Goal: Task Accomplishment & Management: Manage account settings

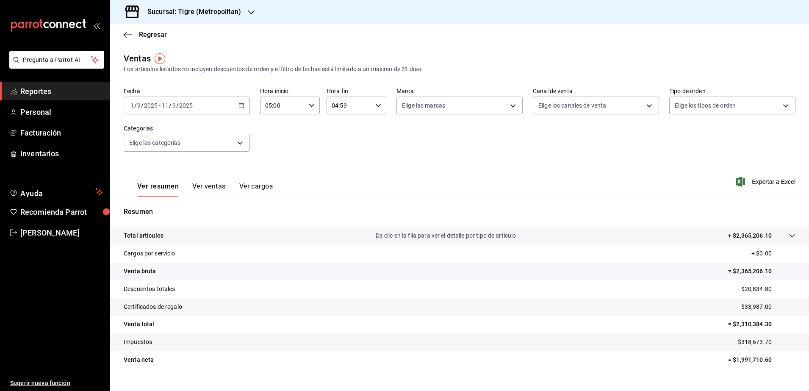
click at [213, 8] on h3 "Sucursal: Tigre (Metropolitan)" at bounding box center [191, 12] width 100 height 10
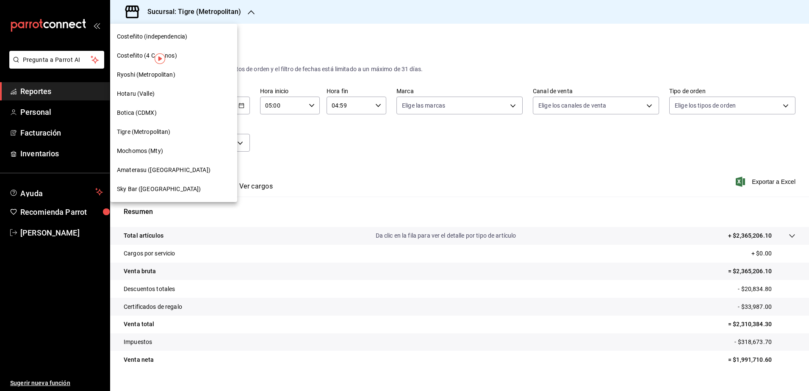
click at [166, 142] on div "Mochomos (Mty)" at bounding box center [173, 150] width 127 height 19
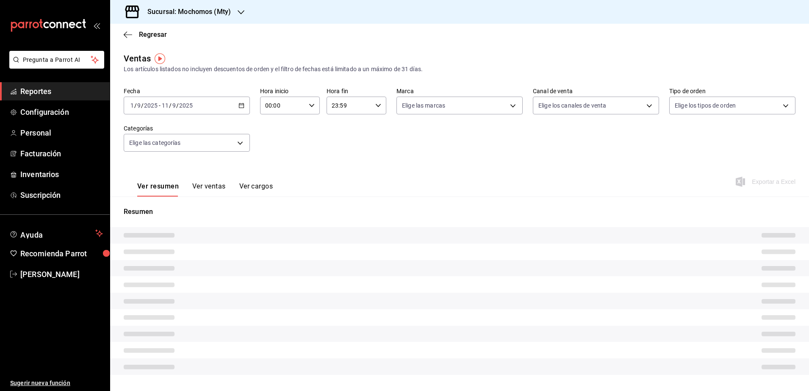
type input "05:00"
type input "04:59"
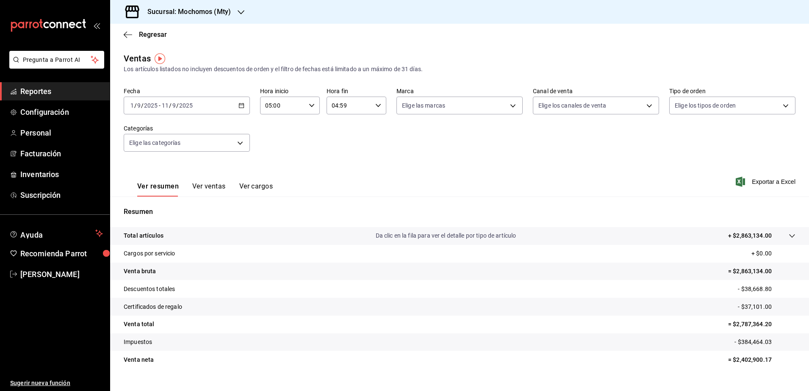
click at [238, 104] on icon "button" at bounding box center [241, 106] width 6 height 6
click at [169, 207] on span "Rango de fechas" at bounding box center [164, 207] width 66 height 9
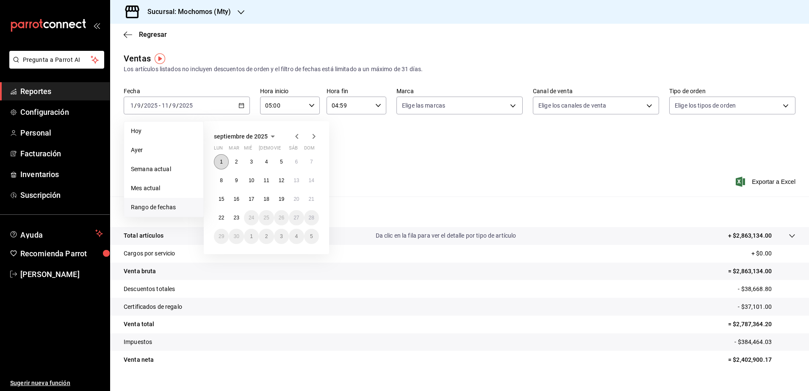
click at [220, 165] on button "1" at bounding box center [221, 161] width 15 height 15
click at [241, 216] on button "23" at bounding box center [236, 217] width 15 height 15
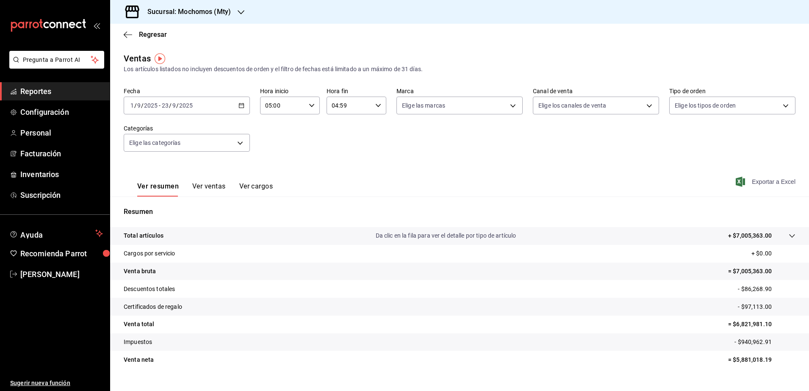
click at [604, 177] on span "Exportar a Excel" at bounding box center [766, 182] width 58 height 10
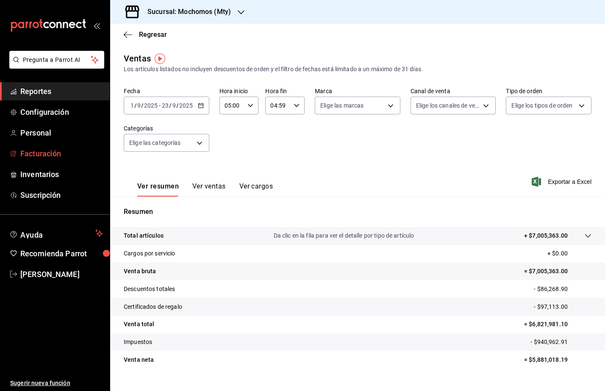
click at [42, 161] on link "Facturación" at bounding box center [55, 153] width 110 height 18
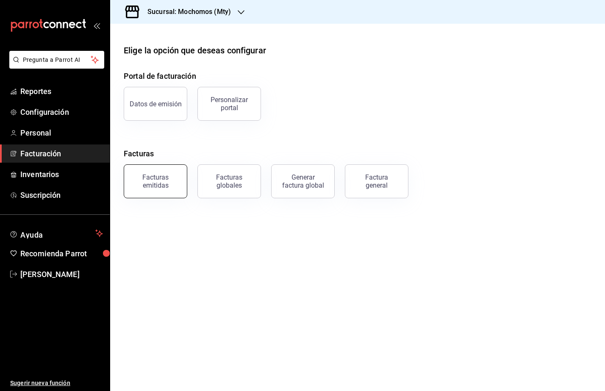
click at [150, 177] on div "Facturas emitidas" at bounding box center [155, 181] width 53 height 16
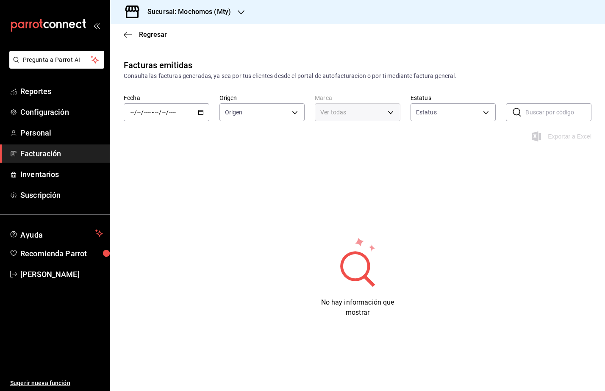
type input "ORDER_INVOICE,GENERAL_INVOICE"
type input "ACTIVE,PENDING_CANCELLATION,CANCELLED,PRE_CANCELLED"
type input "b352ad34-a903-4246-b8b1-197398375429"
click at [205, 112] on div "/ / - / /" at bounding box center [167, 112] width 86 height 18
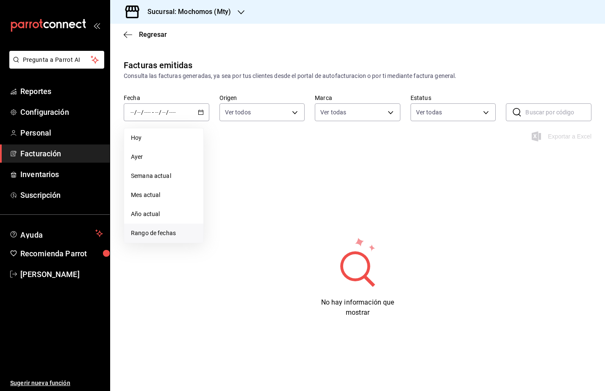
click at [176, 239] on li "Rango de fechas" at bounding box center [163, 233] width 79 height 19
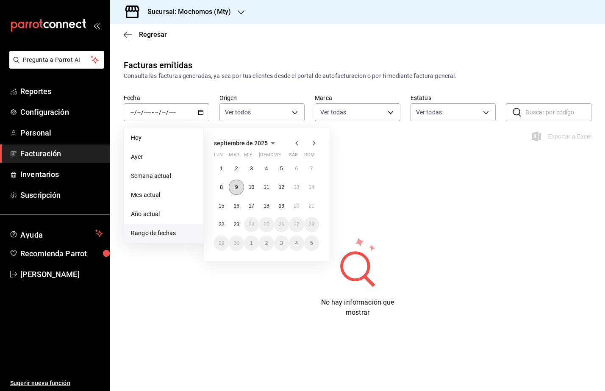
click at [237, 183] on button "9" at bounding box center [236, 187] width 15 height 15
click at [247, 186] on button "10" at bounding box center [251, 187] width 15 height 15
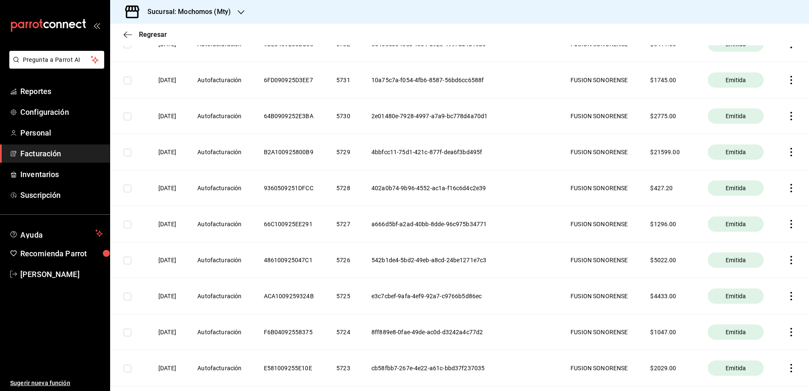
scroll to position [688, 0]
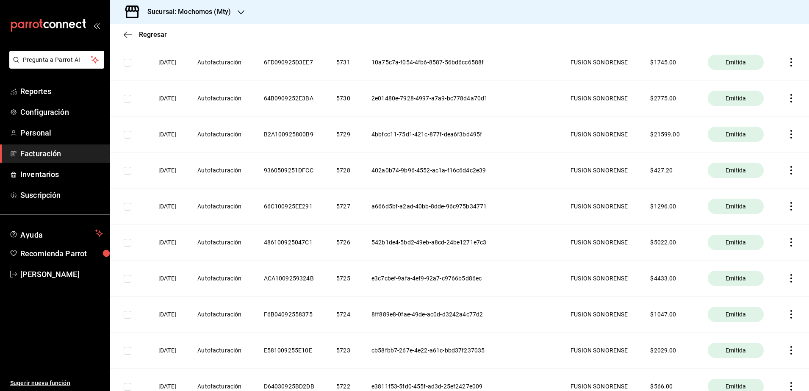
click at [604, 314] on icon "button" at bounding box center [791, 314] width 8 height 8
click at [604, 331] on li "Cancelar factura" at bounding box center [750, 336] width 75 height 20
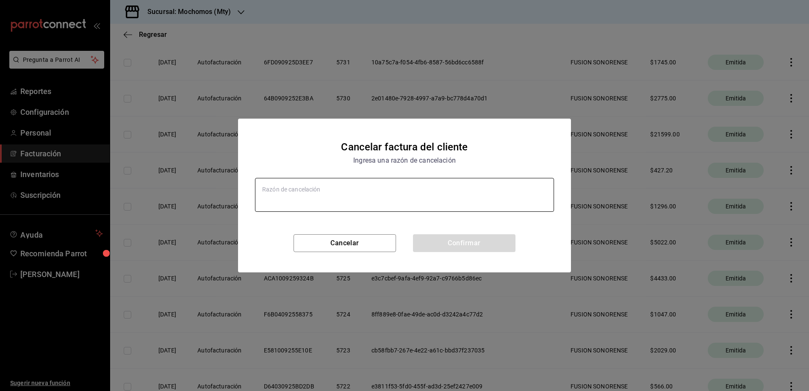
type textarea "x"
click at [396, 188] on textarea at bounding box center [404, 195] width 299 height 34
type textarea "e"
type textarea "x"
type textarea "er"
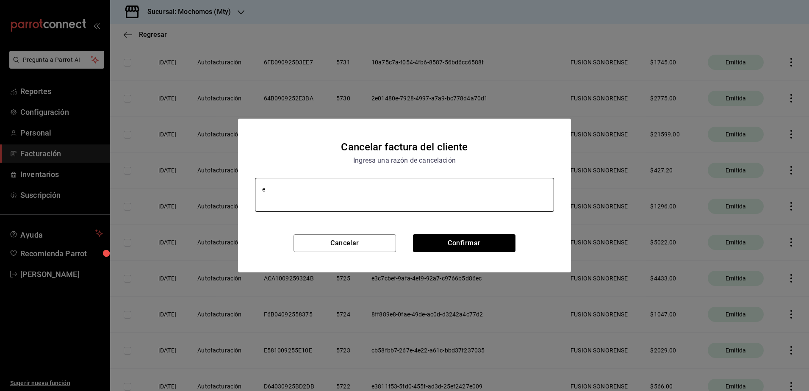
type textarea "x"
type textarea "err"
type textarea "x"
type textarea "erro"
type textarea "x"
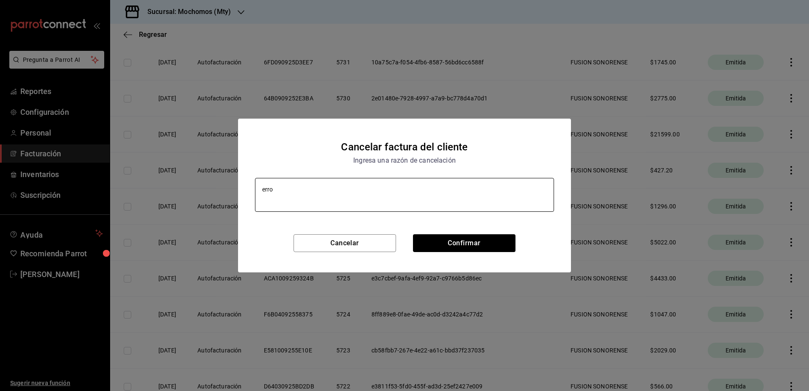
type textarea "error"
type textarea "x"
type textarea "error"
type textarea "x"
type textarea "error a"
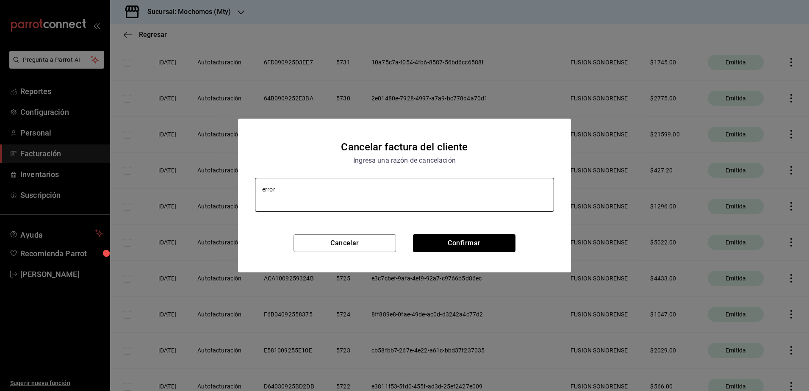
type textarea "x"
type textarea "error al"
type textarea "x"
type textarea "error al f"
type textarea "x"
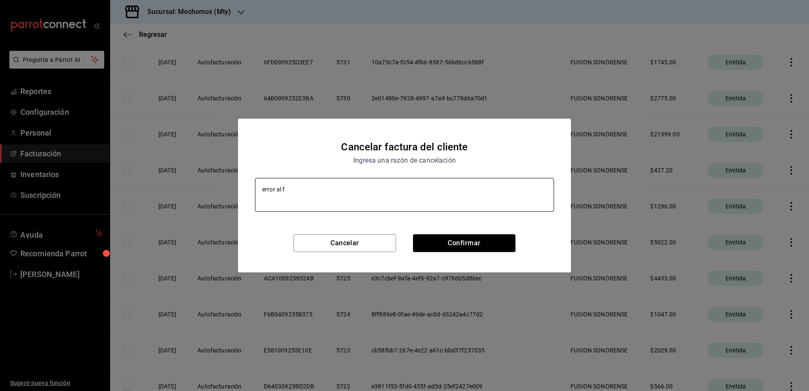
type textarea "error al fa"
type textarea "x"
type textarea "error al fac"
type textarea "x"
type textarea "error al fact"
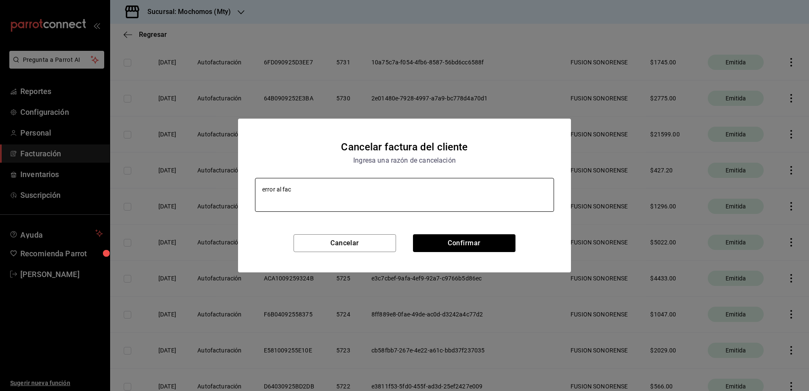
type textarea "x"
type textarea "error al factu"
type textarea "x"
type textarea "error al factur"
type textarea "x"
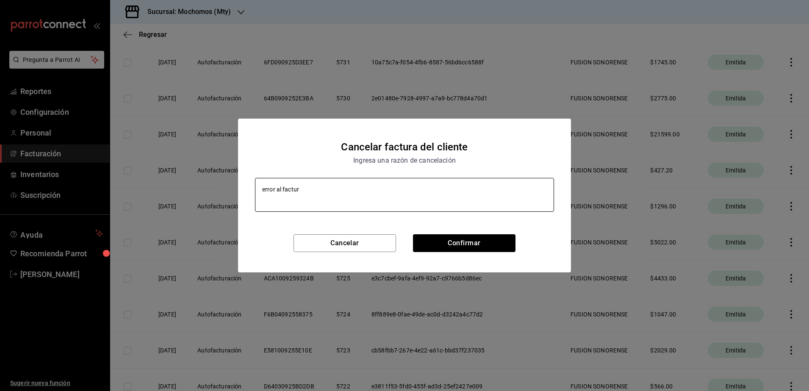
type textarea "error al factura"
type textarea "x"
type textarea "error al facturar"
type textarea "x"
type textarea "error al facturar"
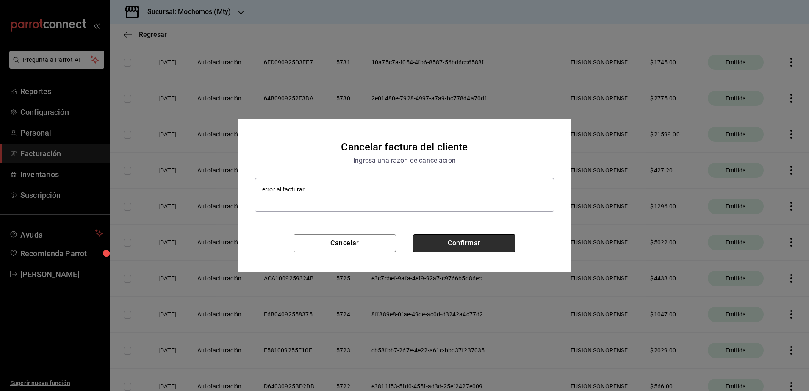
click at [444, 246] on button "Confirmar" at bounding box center [464, 243] width 103 height 18
type textarea "x"
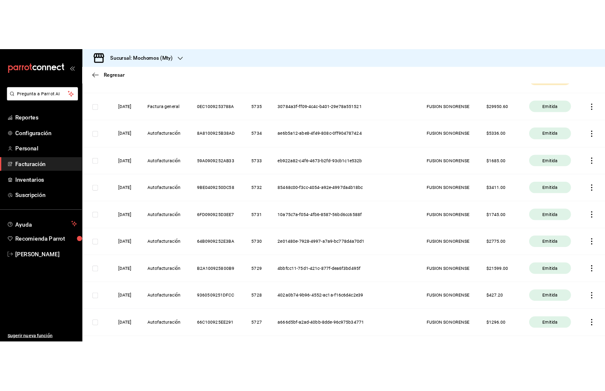
scroll to position [371, 0]
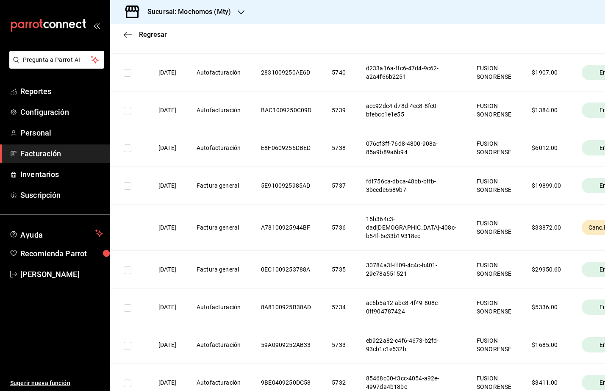
click at [67, 150] on span "Facturación" at bounding box center [61, 153] width 83 height 11
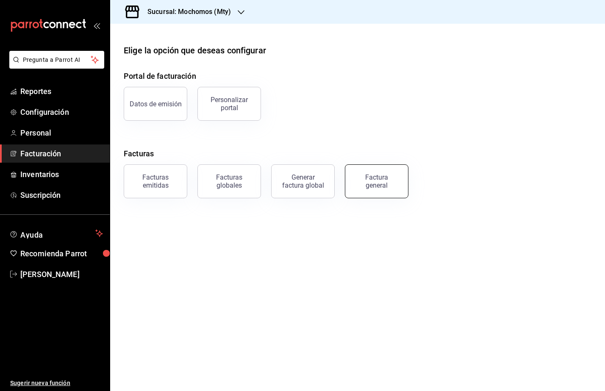
click at [363, 172] on button "Factura general" at bounding box center [377, 181] width 64 height 34
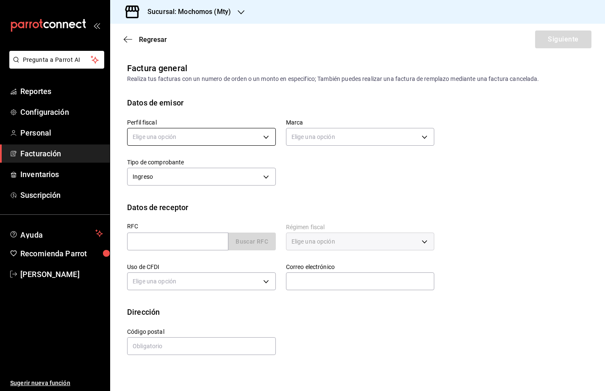
click at [202, 139] on body "Pregunta a Parrot AI Reportes Configuración Personal Facturación Inventarios Su…" at bounding box center [302, 195] width 605 height 391
click at [187, 176] on li "FUSION SONORENSE" at bounding box center [201, 180] width 148 height 16
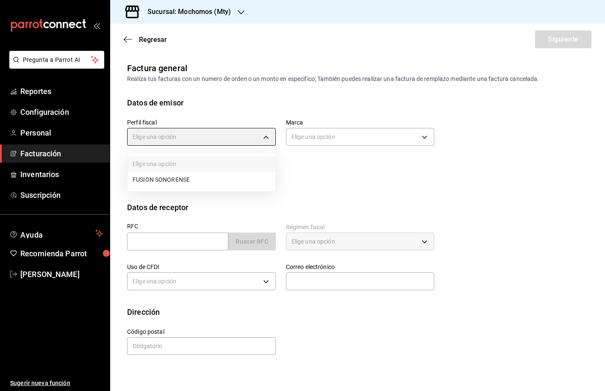
type input "708a3624-aa26-48d5-ac89-55ea41d845cd"
type input "b352ad34-a903-4246-b8b1-197398375429"
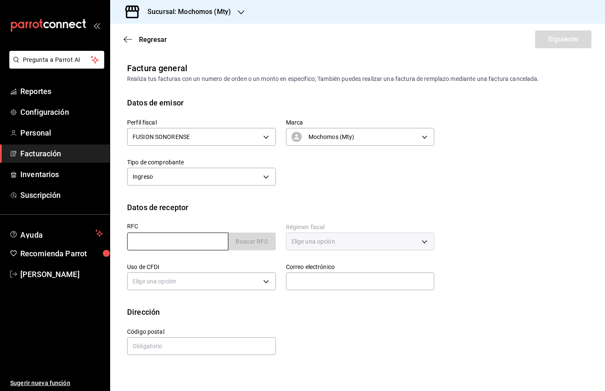
click at [147, 241] on input "text" at bounding box center [177, 242] width 101 height 18
paste input "EIN980826AZ2"
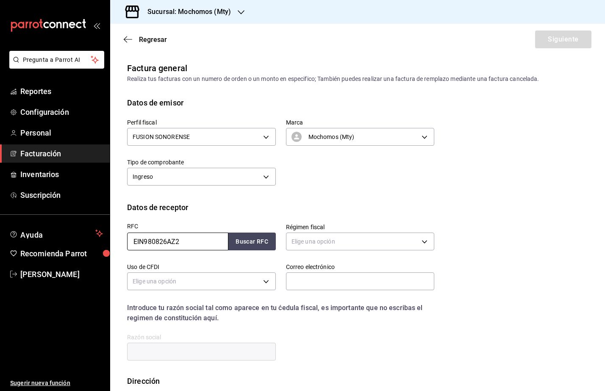
click at [132, 244] on input "EIN980826AZ2" at bounding box center [177, 242] width 101 height 18
type input "EIN980826AZ2"
click at [238, 241] on button "Buscar RFC" at bounding box center [251, 242] width 47 height 18
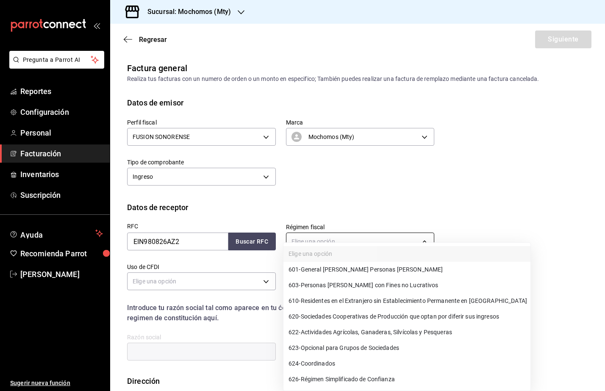
click at [367, 245] on body "Pregunta a Parrot AI Reportes Configuración Personal Facturación Inventarios Su…" at bounding box center [302, 195] width 605 height 391
click at [380, 267] on span "601 - General [PERSON_NAME] Personas [PERSON_NAME]" at bounding box center [365, 269] width 154 height 9
type input "601"
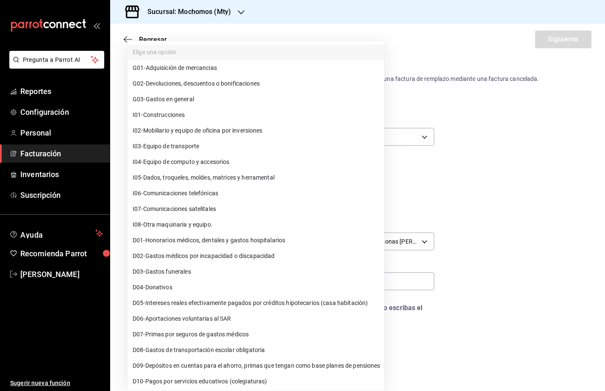
click at [227, 286] on body "Pregunta a Parrot AI Reportes Configuración Personal Facturación Inventarios Su…" at bounding box center [302, 195] width 605 height 391
click at [215, 101] on li "G03 - Gastos en general" at bounding box center [255, 99] width 256 height 16
type input "G03"
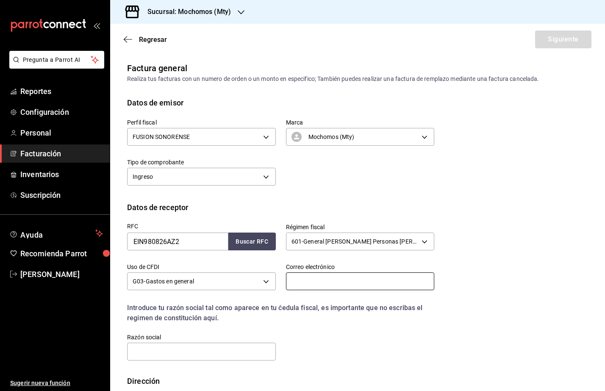
click at [348, 283] on input "text" at bounding box center [360, 281] width 149 height 18
type input "[PERSON_NAME][EMAIL_ADDRESS][PERSON_NAME][DOMAIN_NAME]"
click at [222, 349] on input "text" at bounding box center [201, 352] width 149 height 18
paste input "ZF ENGINEERING AND SHARED SERVICES [GEOGRAPHIC_DATA]"
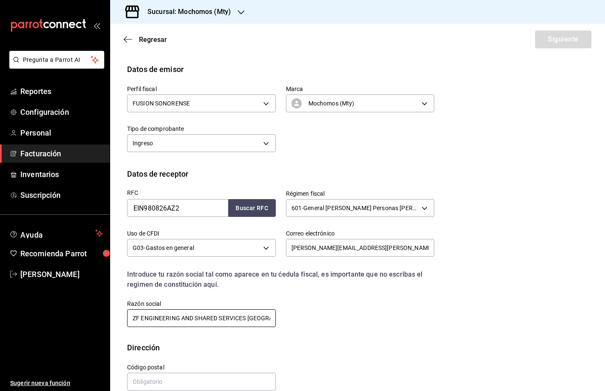
scroll to position [48, 0]
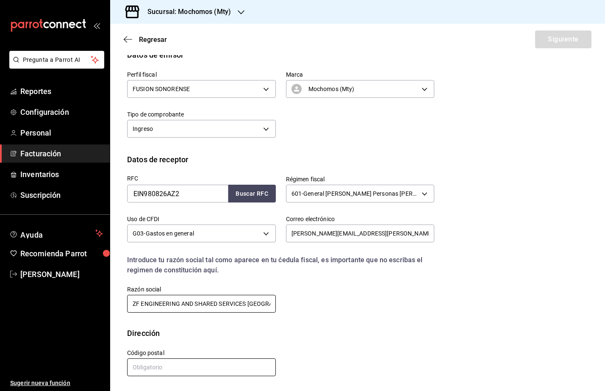
type input "ZF ENGINEERING AND SHARED SERVICES [GEOGRAPHIC_DATA]"
click at [167, 360] on input "text" at bounding box center [201, 367] width 149 height 18
paste input "65550"
type input "65550"
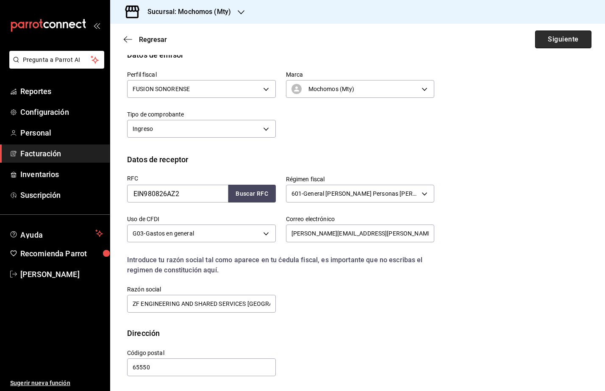
click at [535, 42] on button "Siguiente" at bounding box center [563, 39] width 56 height 18
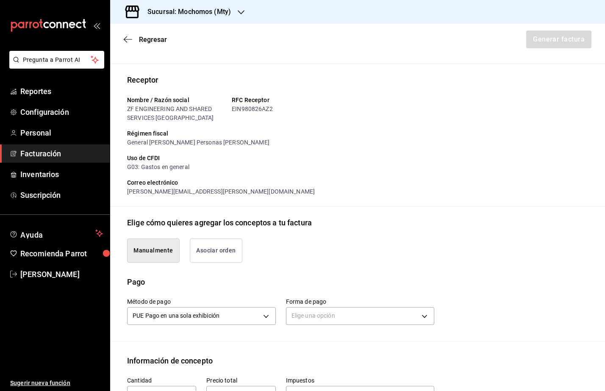
scroll to position [101, 0]
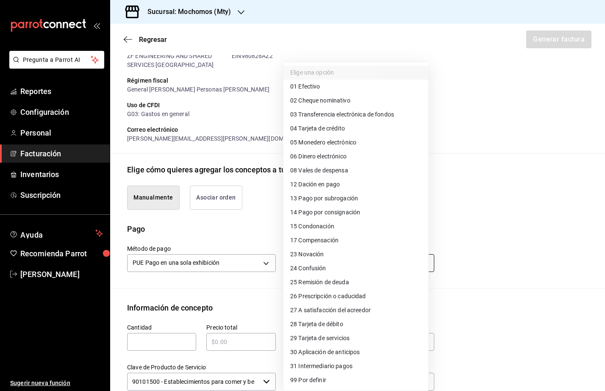
click at [308, 266] on body "Pregunta a Parrot AI Reportes Configuración Personal Facturación Inventarios Su…" at bounding box center [302, 195] width 605 height 391
click at [345, 132] on li "04 Tarjeta de crédito" at bounding box center [355, 129] width 145 height 14
type input "04"
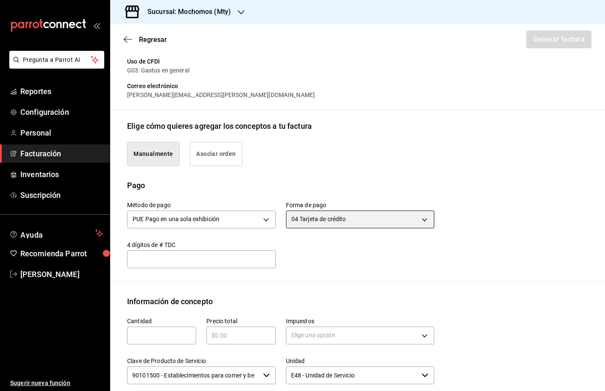
scroll to position [207, 0]
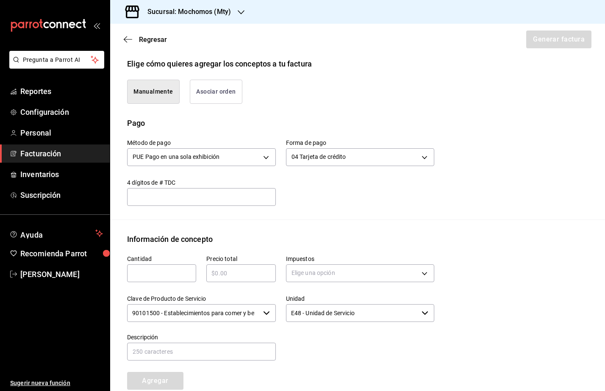
click at [151, 277] on input "text" at bounding box center [161, 273] width 69 height 10
type input "1"
click at [228, 274] on input "text" at bounding box center [240, 273] width 69 height 10
type input "$1047"
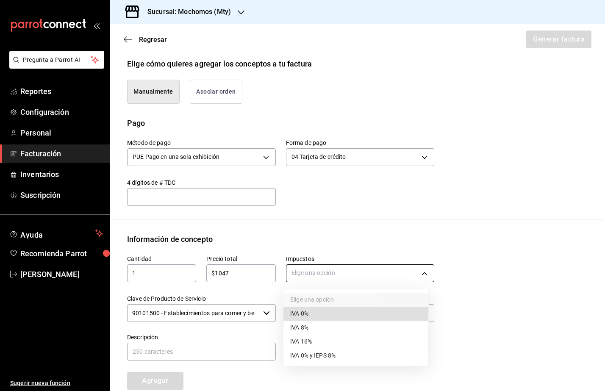
click at [302, 273] on body "Pregunta a Parrot AI Reportes Configuración Personal Facturación Inventarios Su…" at bounding box center [302, 195] width 605 height 391
click at [310, 335] on li "IVA 16%" at bounding box center [355, 342] width 145 height 14
type input "IVA_16"
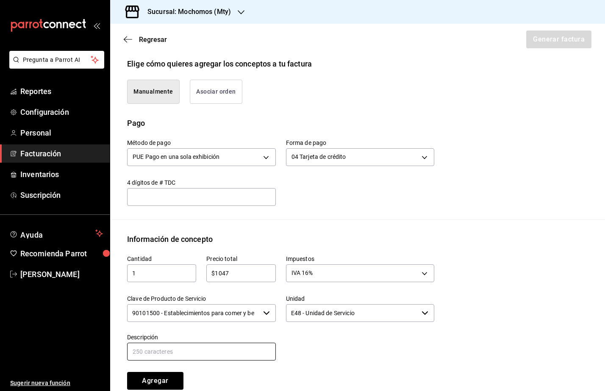
click at [201, 356] on input "text" at bounding box center [201, 352] width 149 height 18
type input "Consumo de Alimentos y Bebidas"
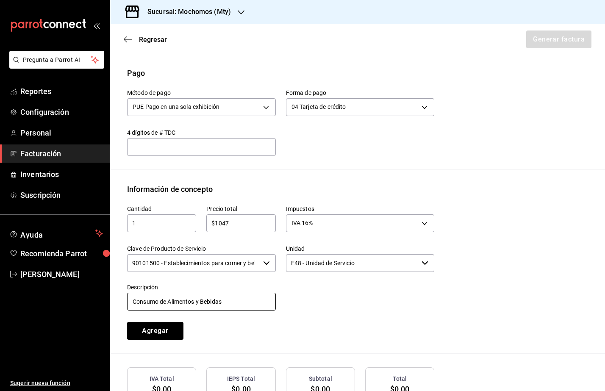
scroll to position [313, 0]
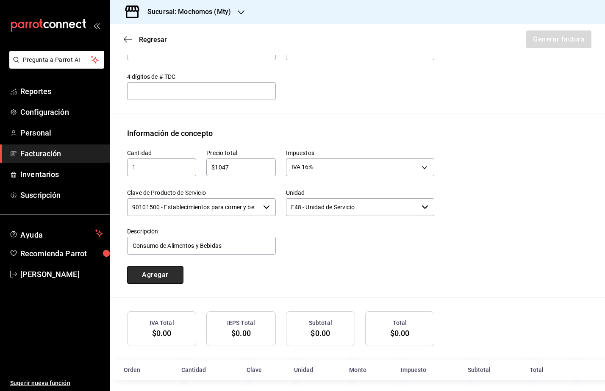
click at [170, 269] on button "Agregar" at bounding box center [155, 275] width 56 height 18
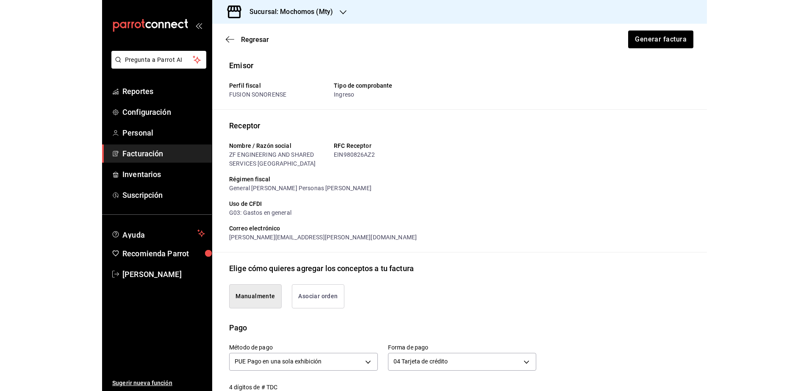
scroll to position [0, 0]
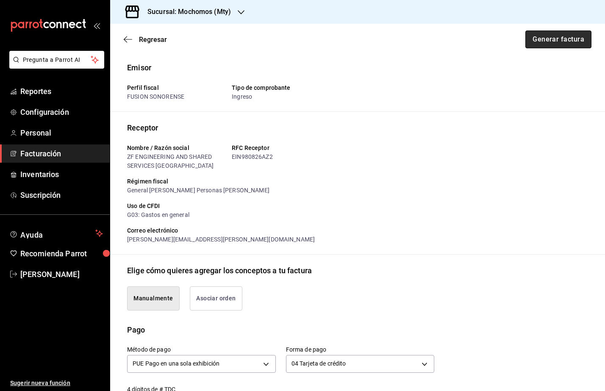
click at [549, 45] on button "Generar factura" at bounding box center [558, 39] width 66 height 18
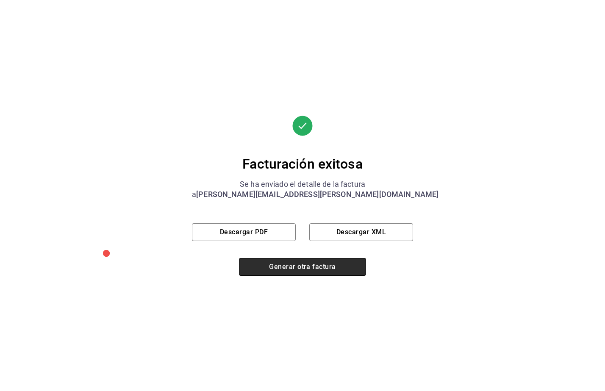
click at [267, 269] on button "Generar otra factura" at bounding box center [302, 267] width 127 height 18
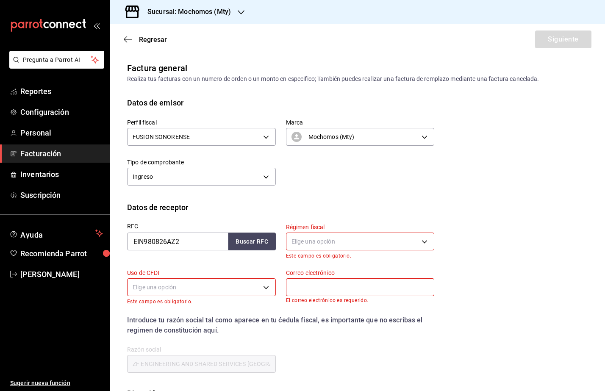
click at [193, 7] on h3 "Sucursal: Mochomos (Mty)" at bounding box center [186, 12] width 90 height 10
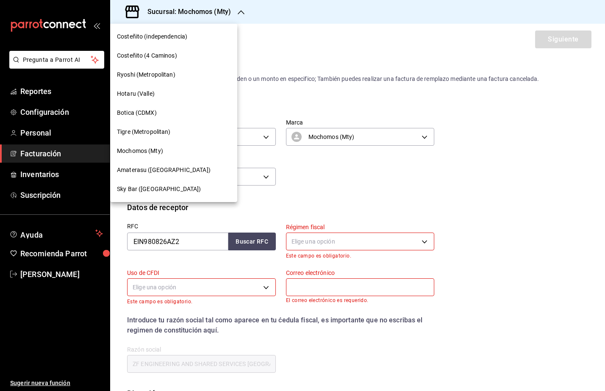
click at [173, 172] on span "Amaterasu ([GEOGRAPHIC_DATA])" at bounding box center [164, 170] width 94 height 9
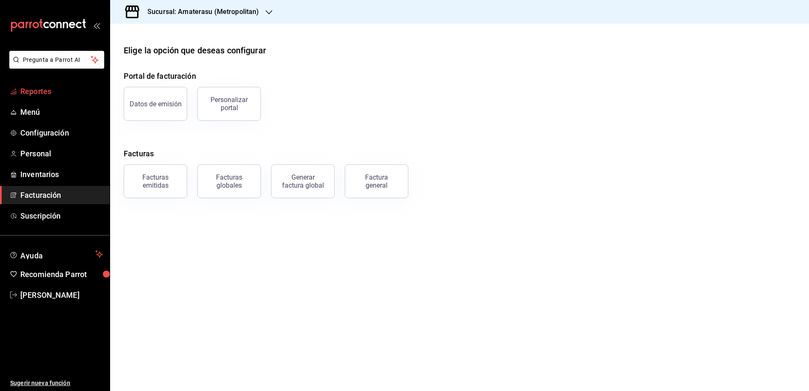
click at [72, 91] on span "Reportes" at bounding box center [61, 91] width 83 height 11
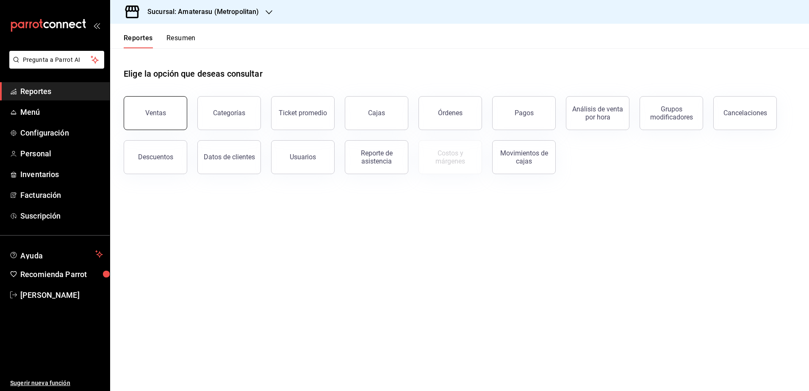
click at [155, 122] on button "Ventas" at bounding box center [156, 113] width 64 height 34
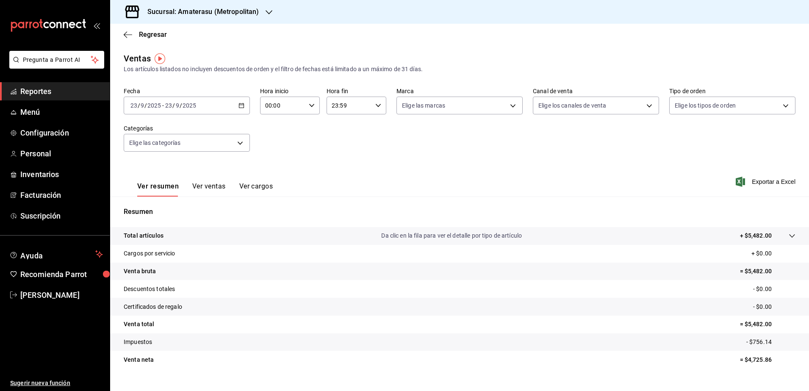
click at [244, 103] on div "[DATE] [DATE] - [DATE] [DATE]" at bounding box center [187, 106] width 126 height 18
click at [158, 205] on span "Rango de fechas" at bounding box center [164, 207] width 66 height 9
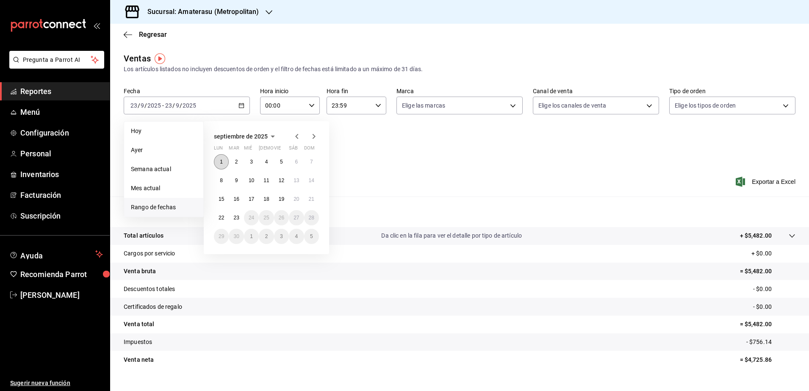
click at [221, 165] on button "1" at bounding box center [221, 161] width 15 height 15
click at [225, 165] on button "1" at bounding box center [221, 161] width 15 height 15
click at [240, 214] on button "23" at bounding box center [236, 217] width 15 height 15
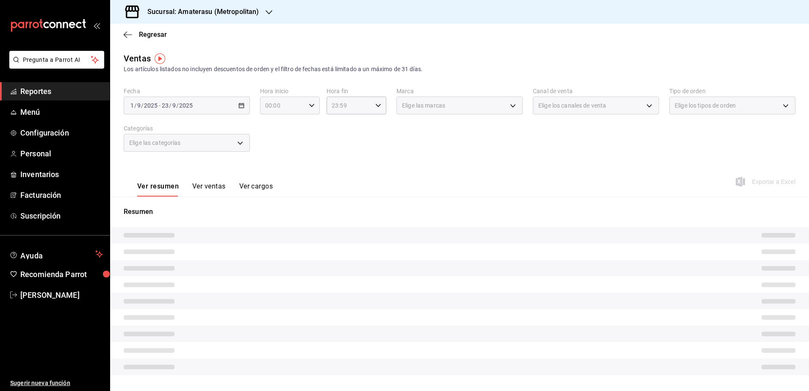
click at [308, 110] on div "00:00 Hora inicio" at bounding box center [290, 106] width 60 height 18
click at [277, 179] on button "05" at bounding box center [273, 175] width 26 height 17
type input "05:00"
click at [377, 115] on div at bounding box center [404, 195] width 809 height 391
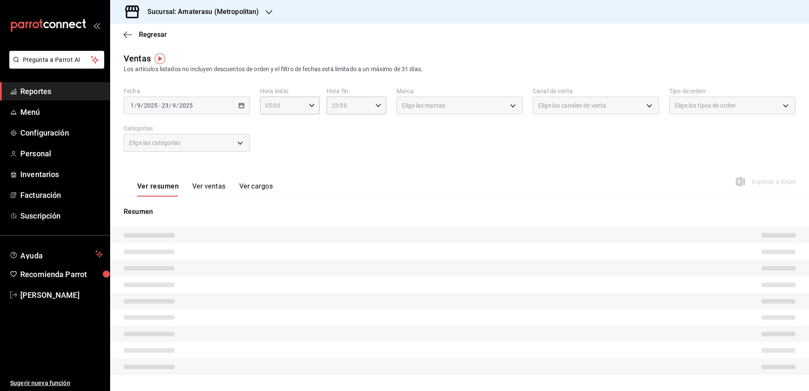
click at [377, 111] on div "23:59 Hora fin" at bounding box center [357, 106] width 60 height 18
click at [345, 161] on span "04" at bounding box center [339, 158] width 16 height 7
type input "04:59"
click at [418, 192] on div at bounding box center [404, 195] width 809 height 391
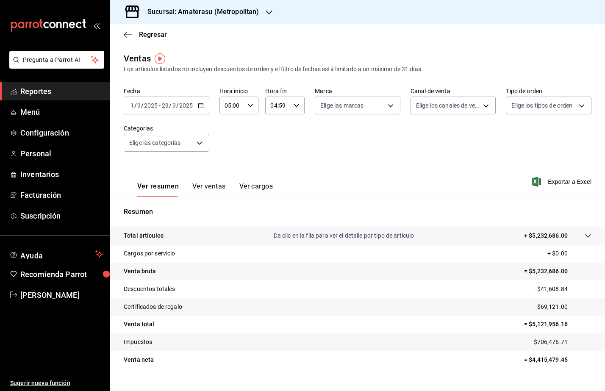
click at [412, 187] on div "Ver resumen Ver ventas Ver cargos Exportar a Excel" at bounding box center [357, 179] width 495 height 35
click at [554, 184] on span "Exportar a Excel" at bounding box center [562, 182] width 58 height 10
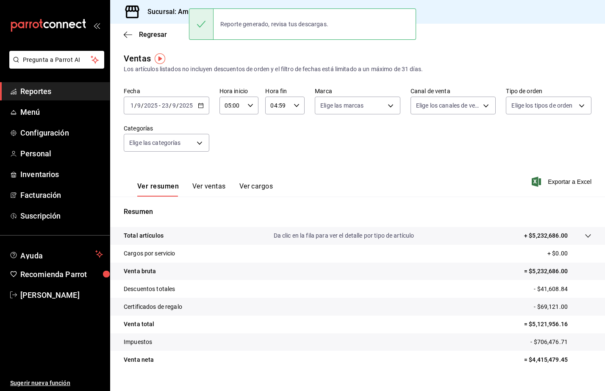
click at [344, 192] on div "Ver resumen Ver ventas Ver cargos Exportar a Excel" at bounding box center [357, 179] width 495 height 35
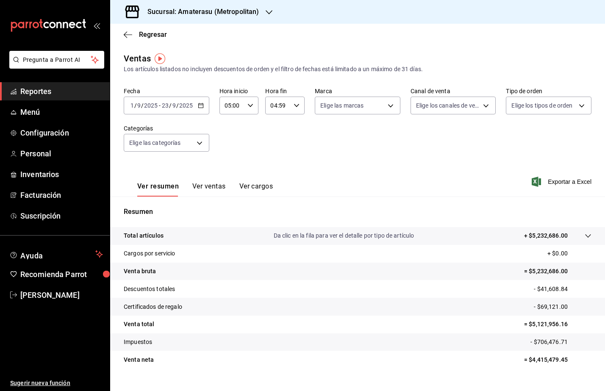
click at [203, 103] on div "[DATE] [DATE] - [DATE] [DATE]" at bounding box center [167, 106] width 86 height 18
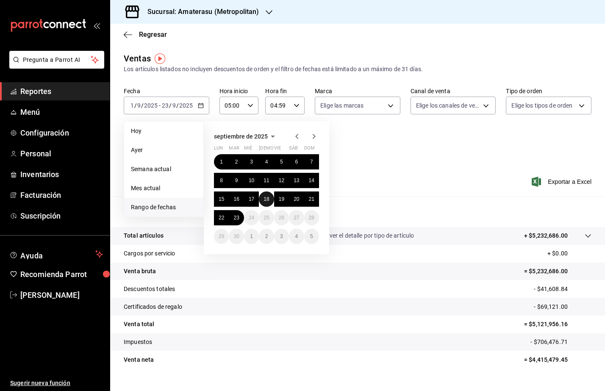
click at [269, 198] on button "18" at bounding box center [266, 198] width 15 height 15
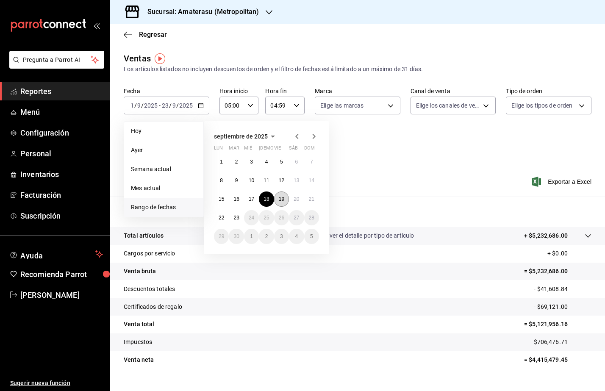
click at [282, 200] on abbr "19" at bounding box center [282, 199] width 6 height 6
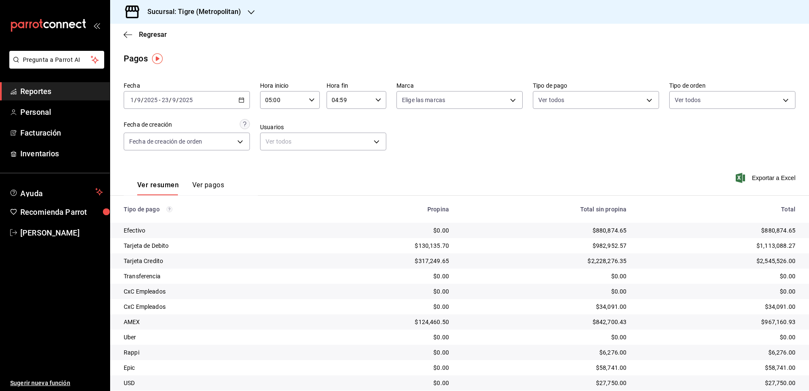
click at [209, 14] on h3 "Sucursal: Tigre (Metropolitan)" at bounding box center [191, 12] width 100 height 10
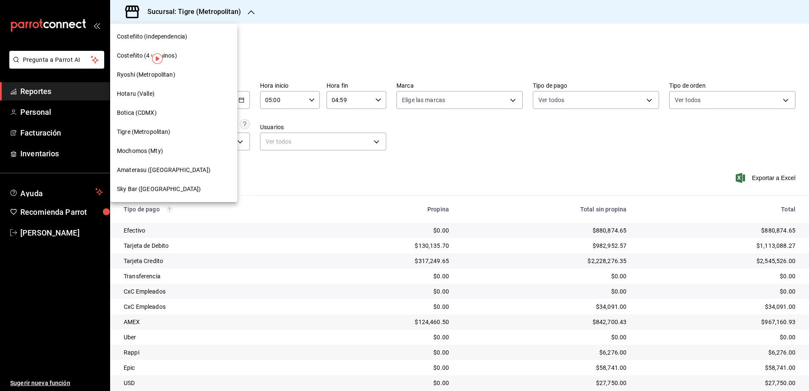
click at [190, 147] on div "Mochomos (Mty)" at bounding box center [174, 151] width 114 height 9
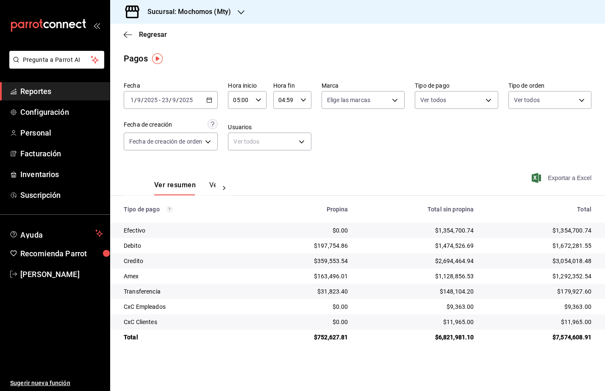
click at [562, 175] on span "Exportar a Excel" at bounding box center [562, 178] width 58 height 10
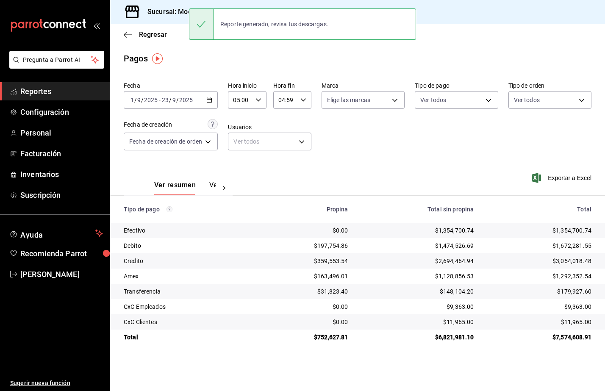
click at [234, 57] on div "Pagos" at bounding box center [357, 58] width 495 height 13
click at [169, 12] on h3 "Sucursal: Mochomos (Mty)" at bounding box center [186, 12] width 90 height 10
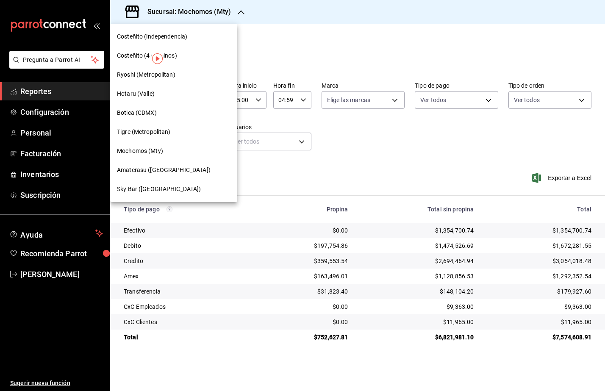
click at [169, 174] on span "Amaterasu ([GEOGRAPHIC_DATA])" at bounding box center [164, 170] width 94 height 9
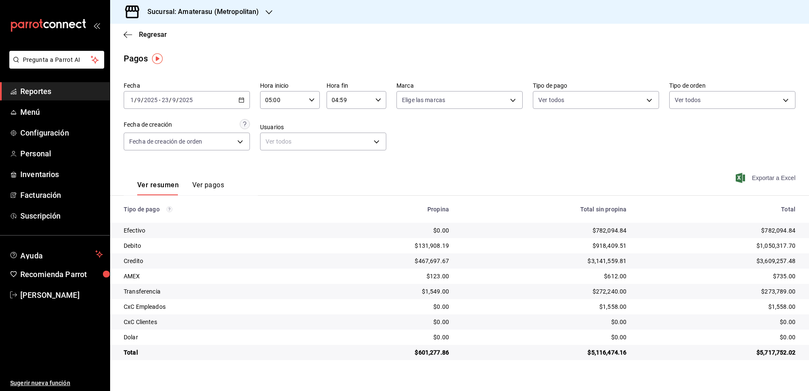
click at [782, 177] on span "Exportar a Excel" at bounding box center [766, 178] width 58 height 10
click at [239, 99] on \(Stroke\) "button" at bounding box center [241, 100] width 5 height 5
click at [177, 224] on span "Rango de fechas" at bounding box center [164, 220] width 66 height 9
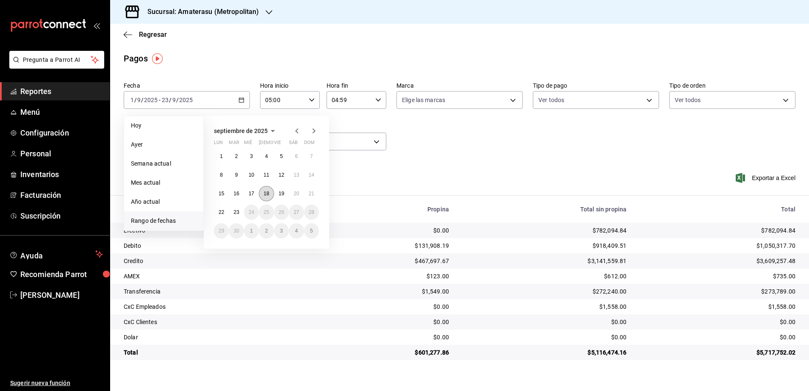
drag, startPoint x: 269, startPoint y: 193, endPoint x: 280, endPoint y: 188, distance: 11.9
click at [269, 193] on button "18" at bounding box center [266, 193] width 15 height 15
click at [280, 188] on button "19" at bounding box center [281, 193] width 15 height 15
type input "00:00"
type input "23:59"
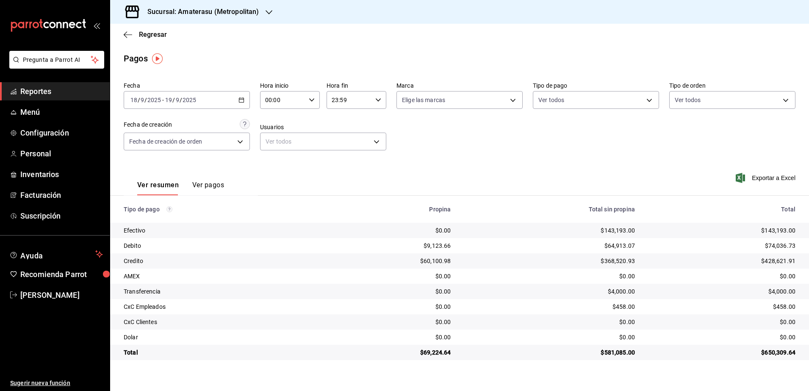
click at [315, 92] on div "00:00 Hora inicio" at bounding box center [290, 100] width 60 height 18
click at [280, 173] on span "05" at bounding box center [275, 170] width 17 height 7
type input "05:00"
click at [377, 103] on div at bounding box center [404, 195] width 809 height 391
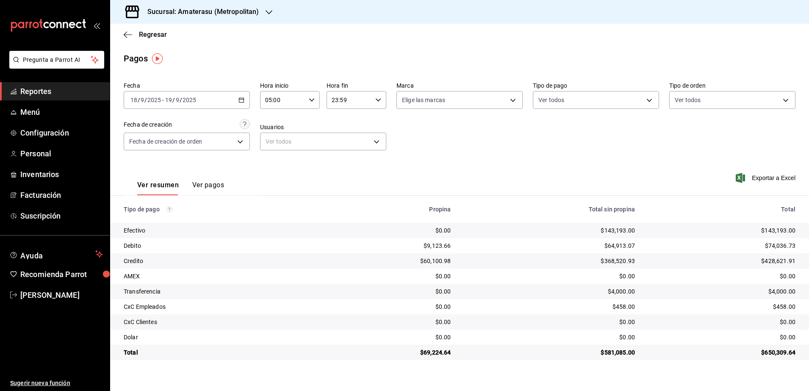
click at [377, 103] on div "23:59 Hora fin" at bounding box center [357, 100] width 60 height 18
click at [343, 153] on span "04" at bounding box center [341, 153] width 17 height 7
type input "04:59"
click at [489, 158] on div at bounding box center [404, 195] width 809 height 391
